Goal: Task Accomplishment & Management: Use online tool/utility

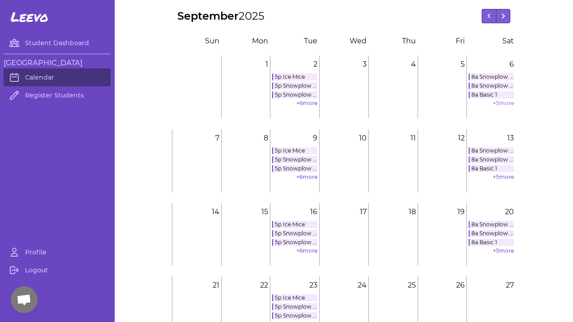
click at [500, 105] on link "+ 5 more" at bounding box center [503, 103] width 21 height 7
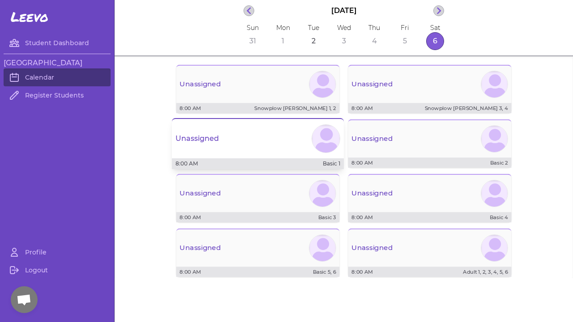
click at [270, 139] on div "Unassigned" at bounding box center [258, 139] width 172 height 32
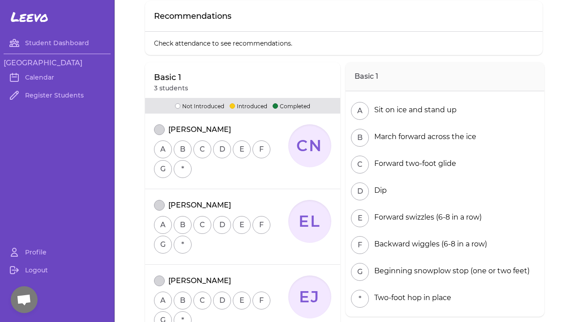
scroll to position [39, 0]
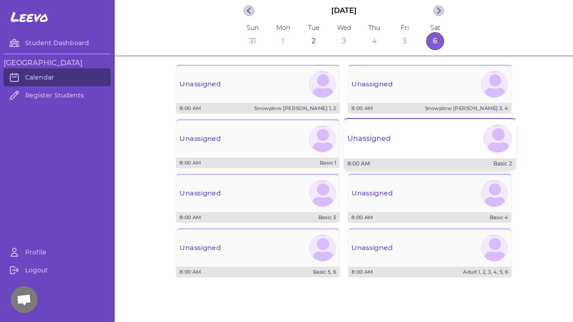
click at [419, 138] on div "Unassigned" at bounding box center [430, 139] width 172 height 32
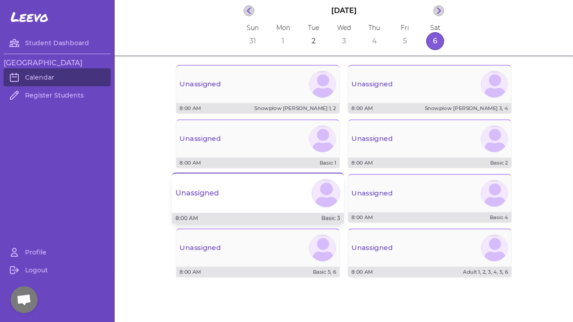
click at [259, 202] on div "Unassigned" at bounding box center [258, 193] width 172 height 32
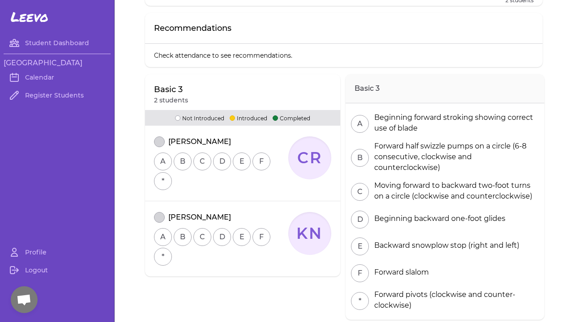
scroll to position [19, 0]
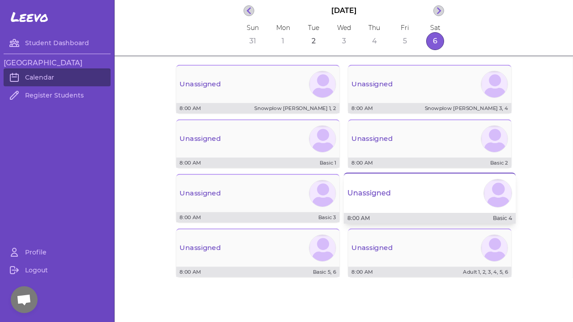
click at [429, 196] on div "Unassigned" at bounding box center [430, 193] width 172 height 32
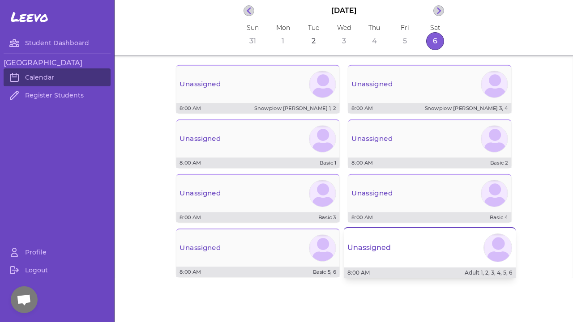
click at [428, 253] on div "Unassigned" at bounding box center [430, 248] width 172 height 32
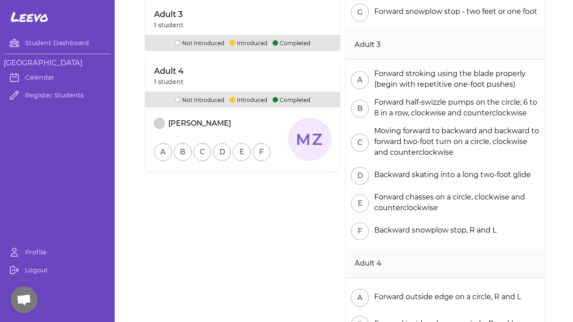
scroll to position [156, 0]
